Goal: Find specific page/section

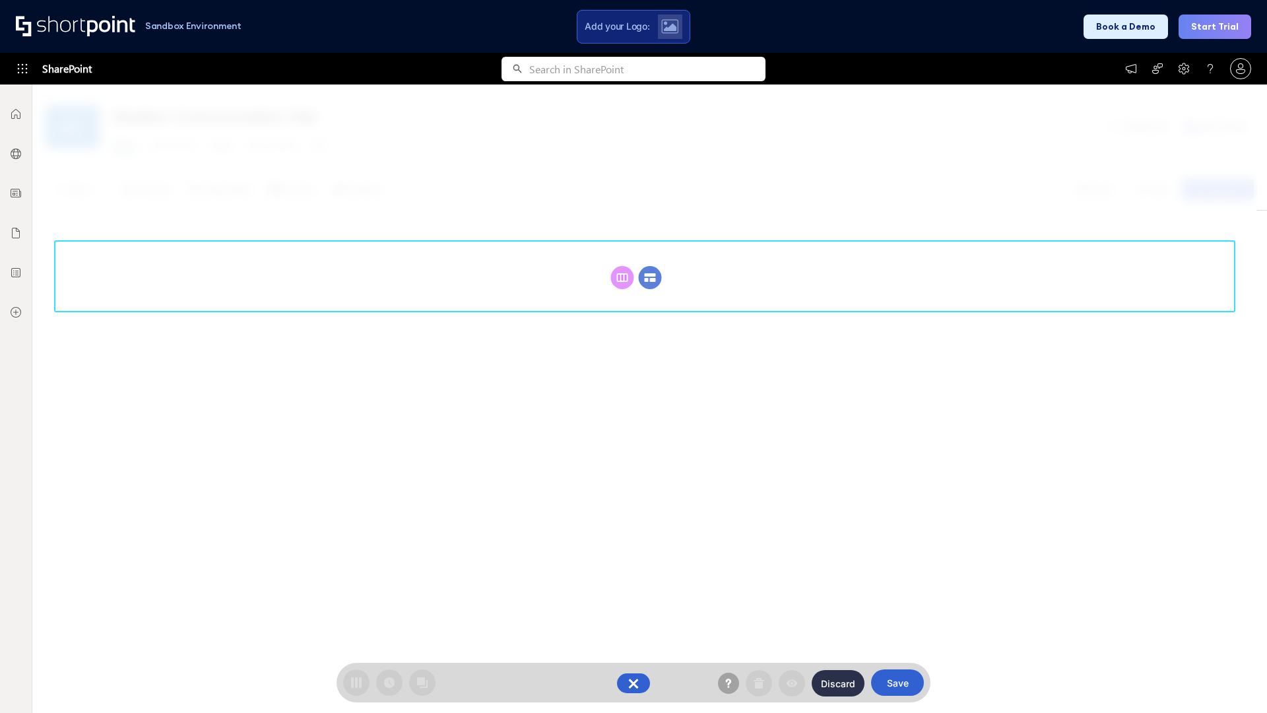
click at [650, 277] on circle at bounding box center [650, 277] width 23 height 23
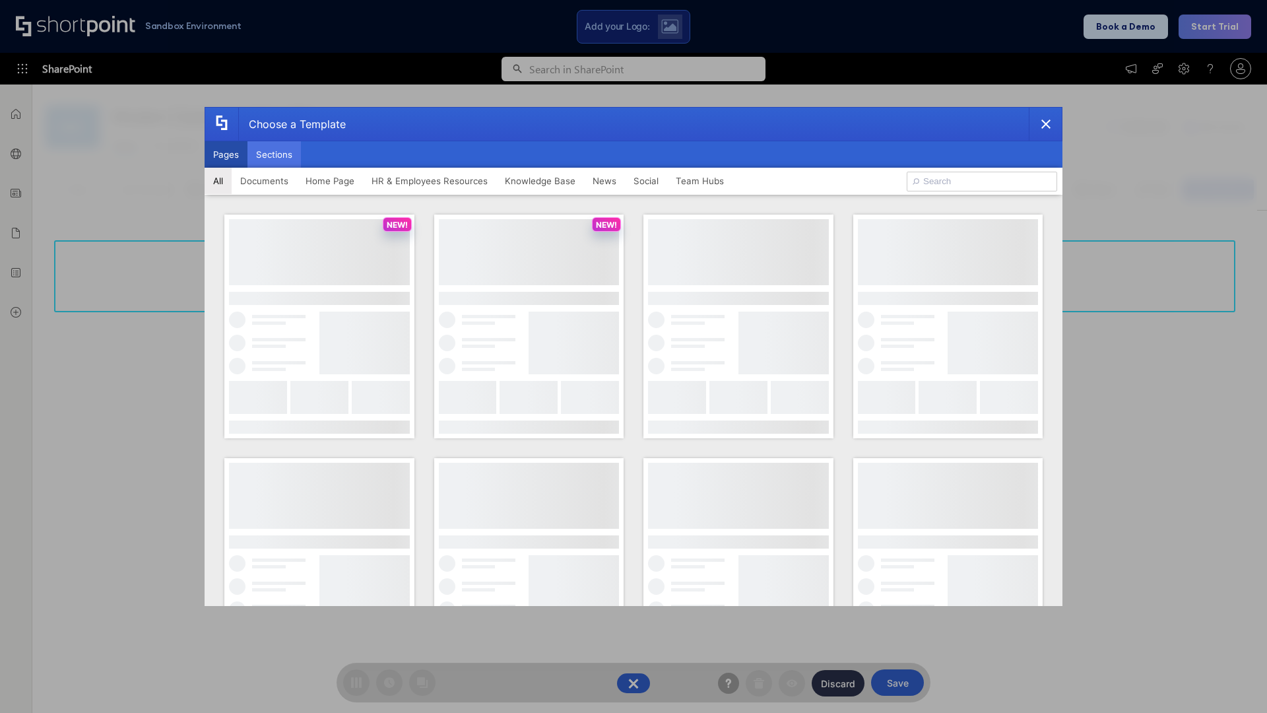
click at [274, 154] on button "Sections" at bounding box center [273, 154] width 53 height 26
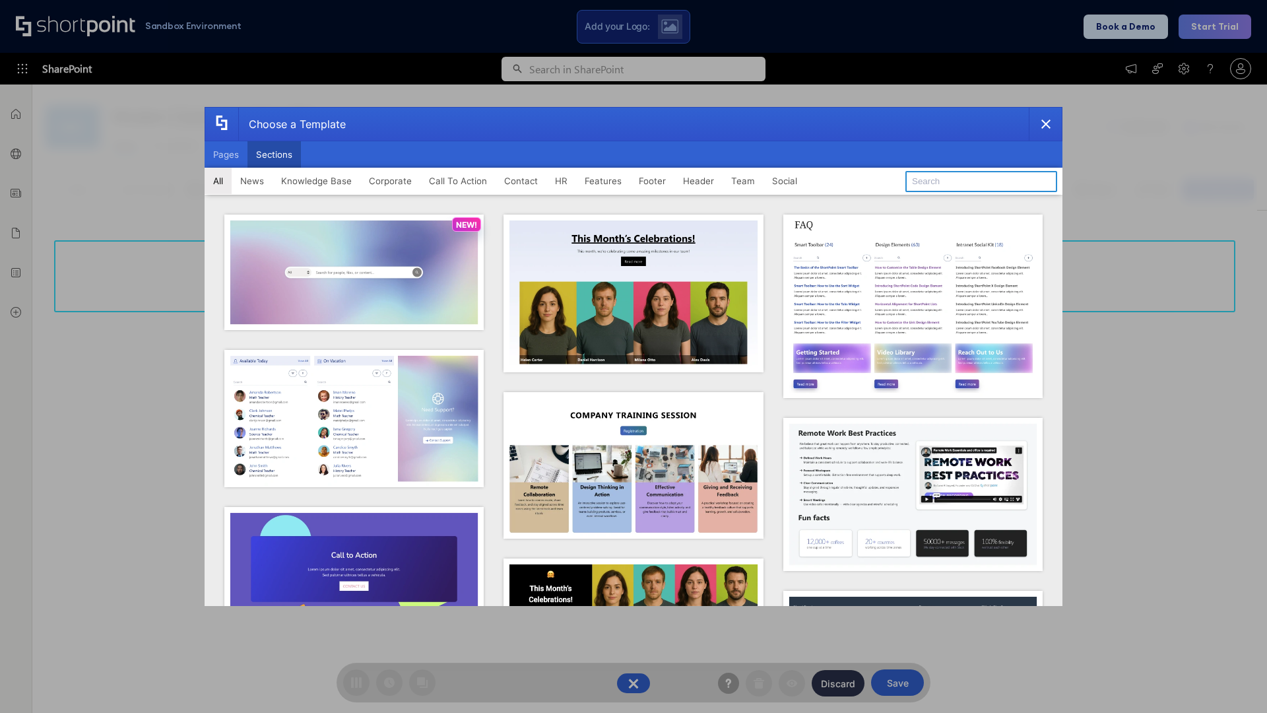
type input "Footer 5"
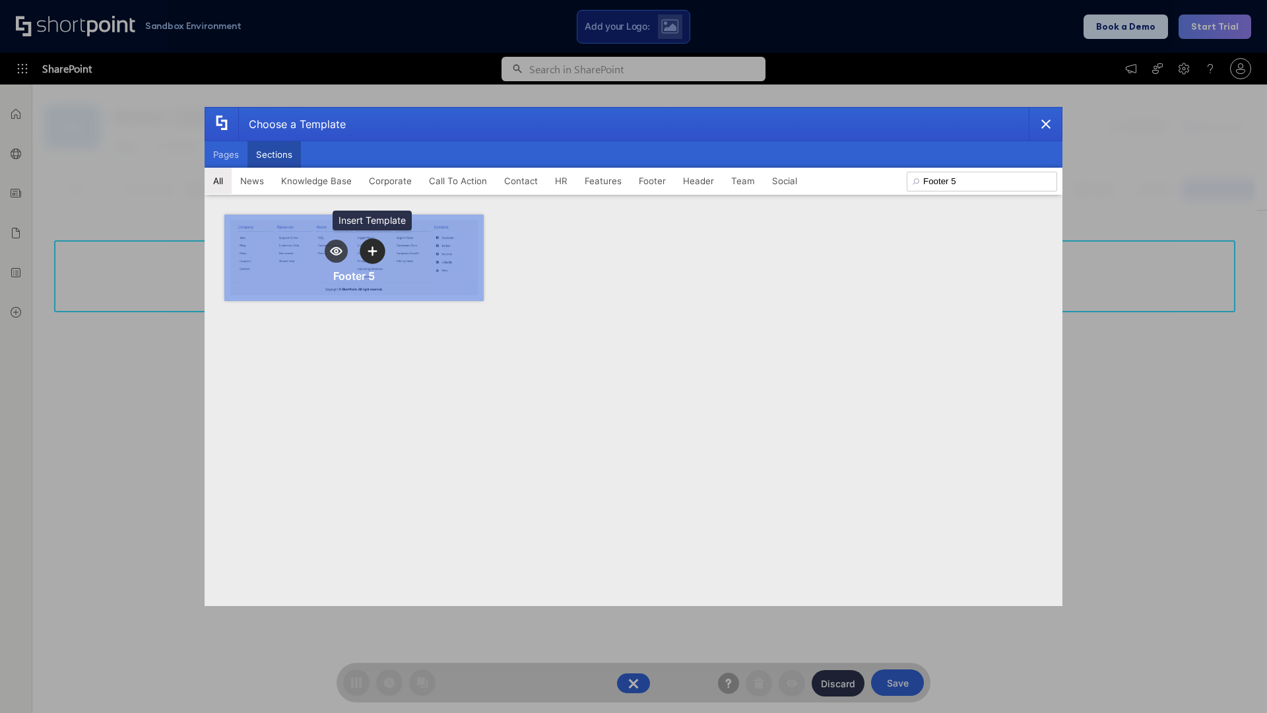
click at [372, 251] on icon "template selector" at bounding box center [371, 250] width 9 height 9
